Goal: Information Seeking & Learning: Learn about a topic

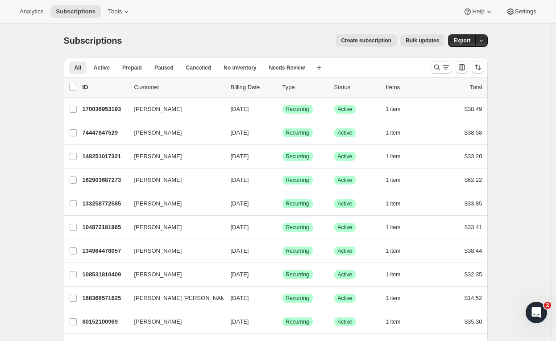
click at [31, 5] on button "Analytics" at bounding box center [31, 11] width 34 height 12
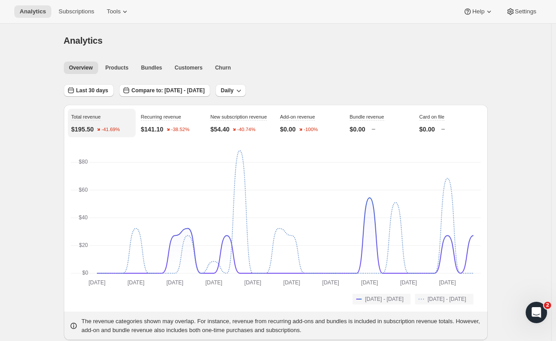
click at [94, 96] on div "Last 30 days" at bounding box center [89, 90] width 50 height 13
click at [96, 94] on span "Last 30 days" at bounding box center [92, 90] width 32 height 7
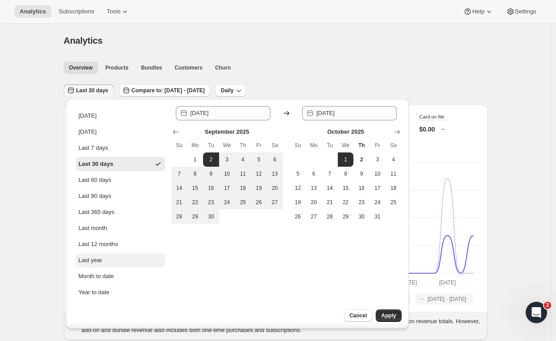
click at [117, 254] on button "Last year" at bounding box center [120, 260] width 89 height 14
type input "[DATE]"
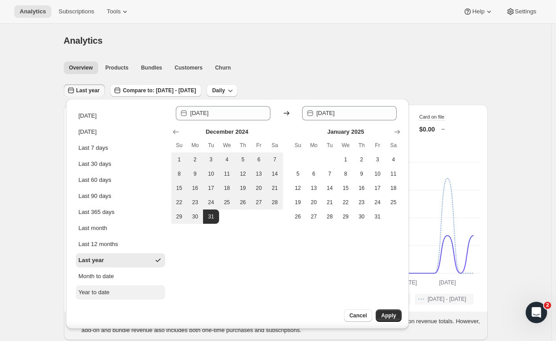
click at [123, 287] on button "Year to date" at bounding box center [120, 292] width 89 height 14
type input "[DATE]"
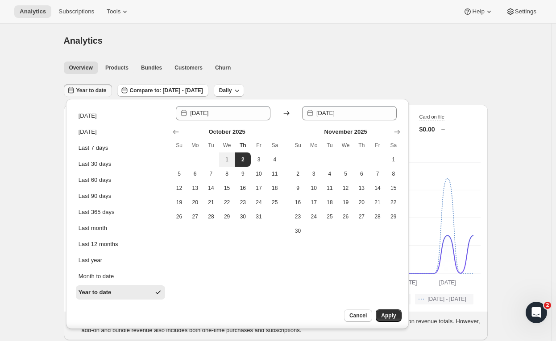
click at [311, 76] on div "Overview Products Bundles Customers Churn More views Overview Products Bundles …" at bounding box center [272, 68] width 429 height 20
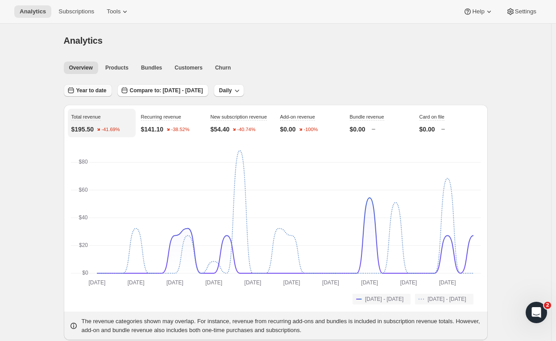
click at [84, 92] on span "Year to date" at bounding box center [91, 90] width 30 height 7
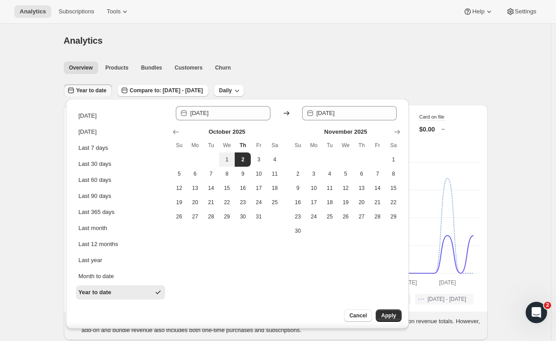
click at [89, 289] on div "Year to date" at bounding box center [94, 292] width 33 height 9
click at [397, 311] on button "Apply" at bounding box center [387, 315] width 25 height 12
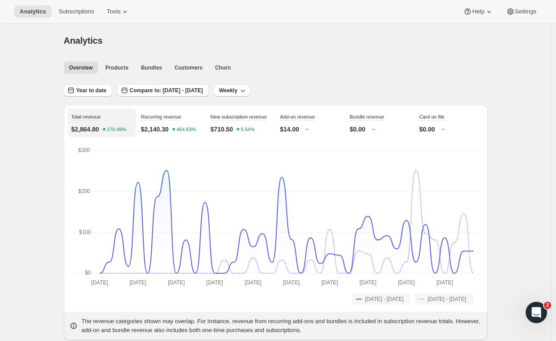
click at [390, 72] on ul "Overview Products Bundles Customers Churn More views" at bounding box center [273, 67] width 422 height 12
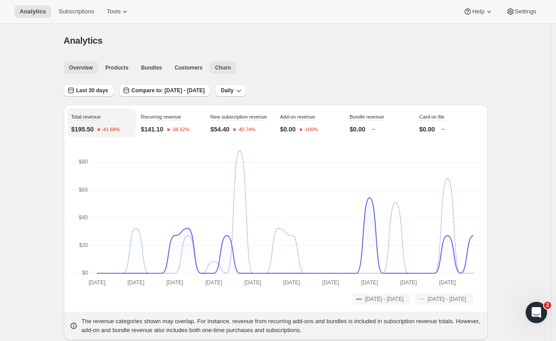
click at [210, 68] on button "Churn" at bounding box center [223, 68] width 26 height 12
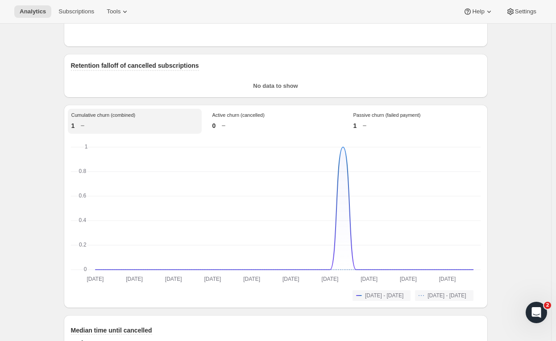
scroll to position [679, 0]
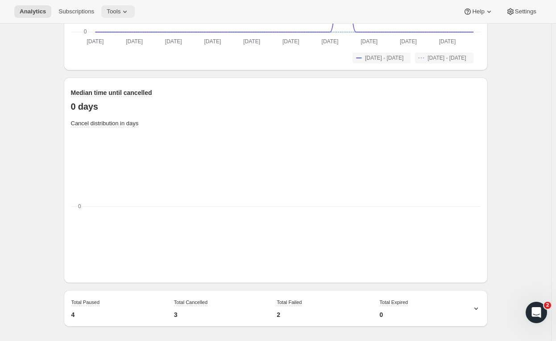
click at [112, 10] on span "Tools" at bounding box center [114, 11] width 14 height 7
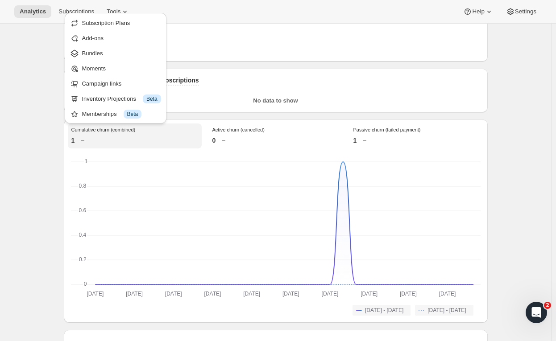
scroll to position [413, 0]
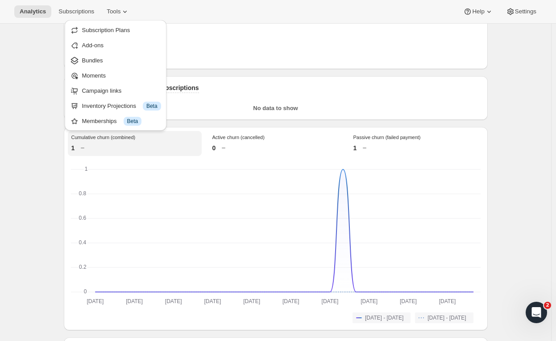
click at [38, 182] on div "Analytics. This page is ready Analytics Overview Products Bundles Customers Chu…" at bounding box center [275, 106] width 551 height 990
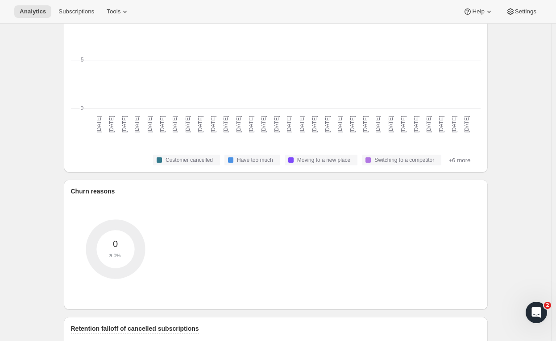
scroll to position [0, 0]
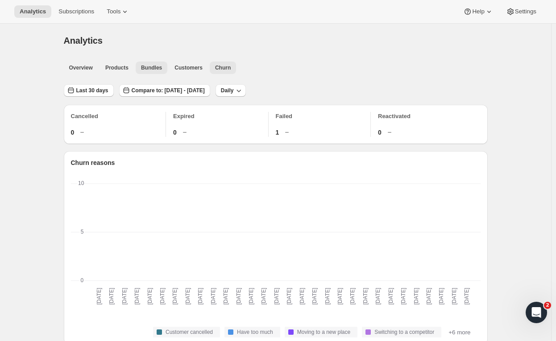
click at [141, 70] on span "Bundles" at bounding box center [151, 67] width 21 height 7
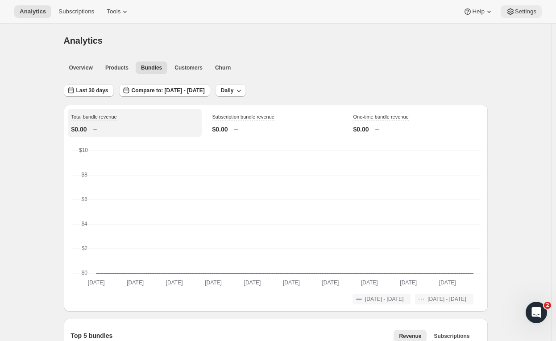
click at [520, 17] on button "Settings" at bounding box center [520, 11] width 41 height 12
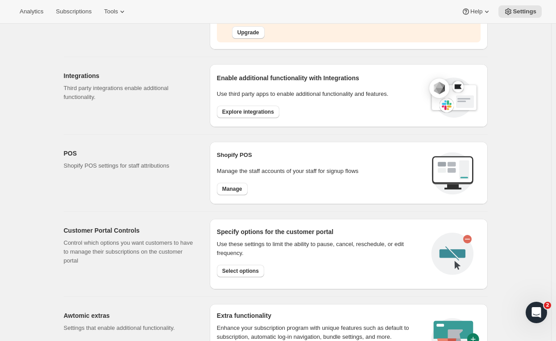
scroll to position [365, 0]
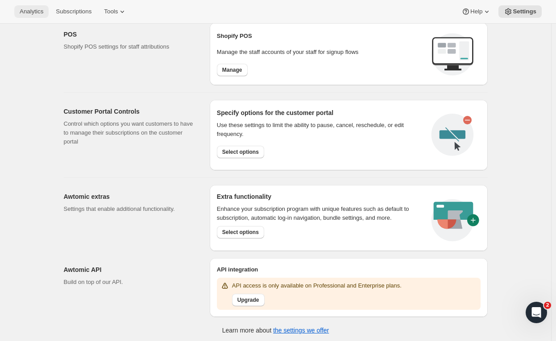
click at [34, 16] on button "Analytics" at bounding box center [31, 11] width 34 height 12
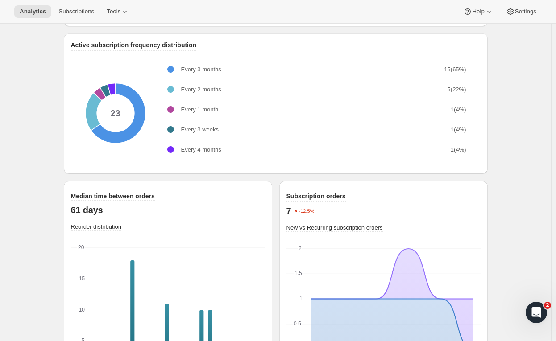
scroll to position [1168, 0]
